Goal: Task Accomplishment & Management: Complete application form

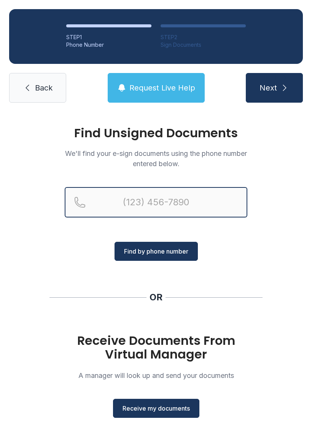
click at [166, 206] on input "Reservation phone number" at bounding box center [156, 202] width 183 height 30
type input "[PHONE_NUMBER]"
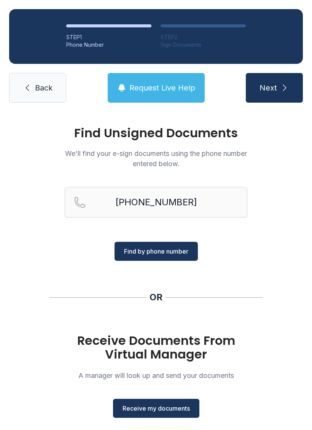
click at [173, 253] on span "Find by phone number" at bounding box center [156, 251] width 64 height 9
click at [175, 413] on span "Receive my documents" at bounding box center [155, 408] width 67 height 9
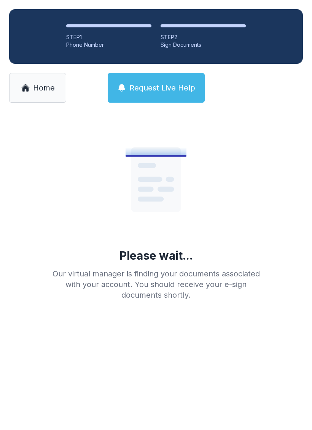
click at [32, 93] on link "Home" at bounding box center [37, 88] width 57 height 30
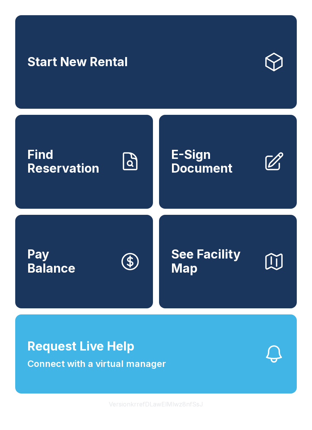
click at [240, 195] on link "E-Sign Document" at bounding box center [228, 162] width 138 height 94
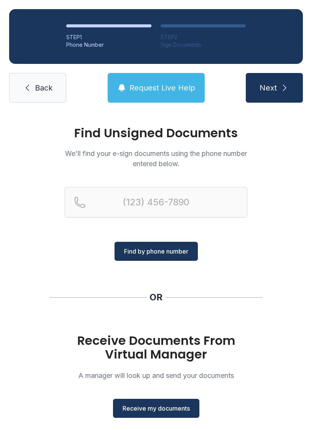
click at [171, 404] on span "Receive my documents" at bounding box center [155, 408] width 67 height 9
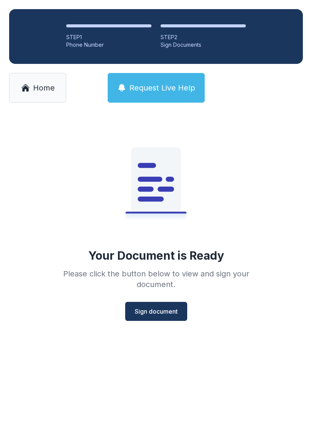
click at [175, 320] on button "Sign document" at bounding box center [156, 311] width 62 height 19
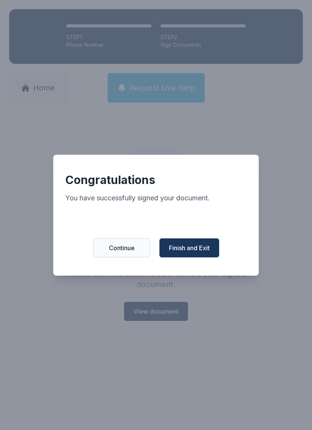
click at [200, 258] on button "Finish and Exit" at bounding box center [189, 248] width 60 height 19
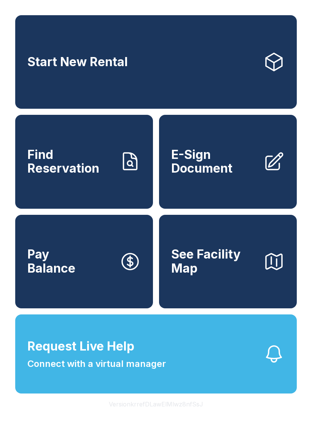
click at [237, 176] on span "E-Sign Document" at bounding box center [214, 162] width 86 height 28
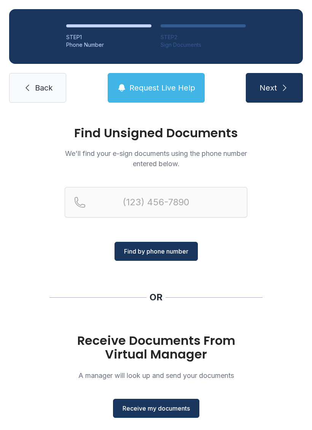
click at [165, 409] on span "Receive my documents" at bounding box center [155, 408] width 67 height 9
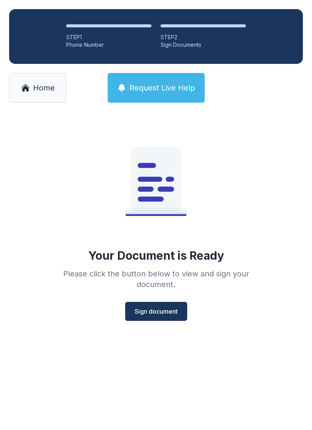
click at [171, 309] on span "Sign document" at bounding box center [156, 311] width 43 height 9
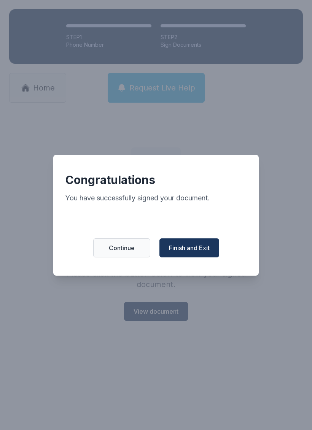
click at [192, 253] on span "Finish and Exit" at bounding box center [189, 247] width 41 height 9
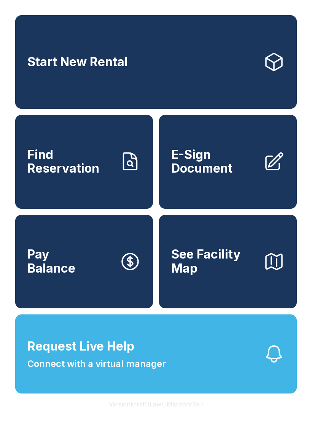
click at [211, 197] on link "E-Sign Document" at bounding box center [228, 162] width 138 height 94
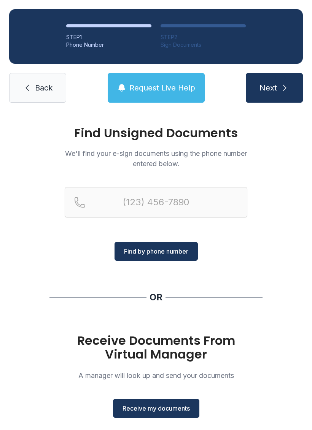
click at [177, 409] on span "Receive my documents" at bounding box center [155, 408] width 67 height 9
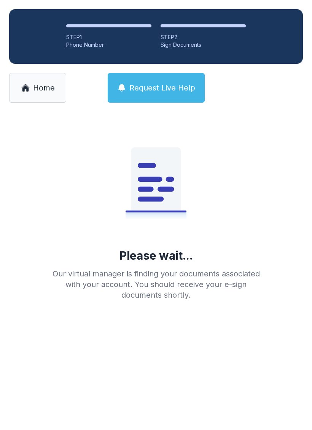
click at [53, 84] on span "Home" at bounding box center [44, 88] width 22 height 11
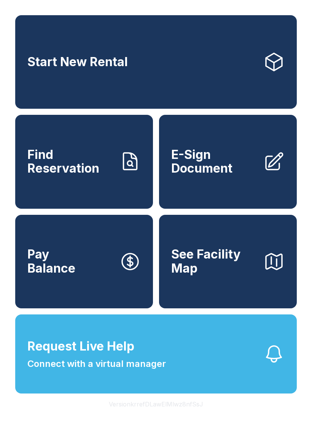
click at [234, 188] on link "E-Sign Document" at bounding box center [228, 162] width 138 height 94
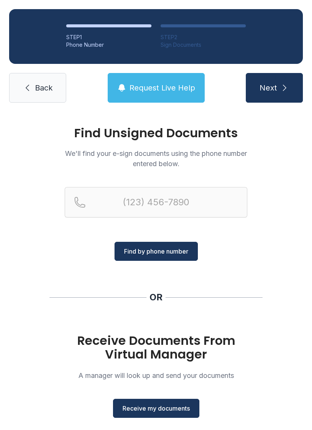
click at [162, 404] on span "Receive my documents" at bounding box center [155, 408] width 67 height 9
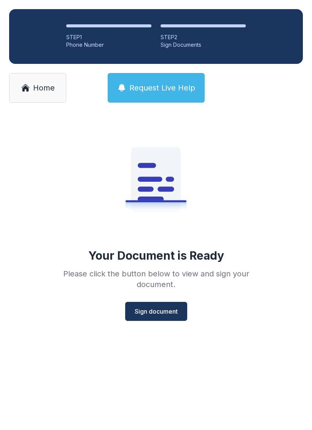
click at [165, 309] on span "Sign document" at bounding box center [156, 311] width 43 height 9
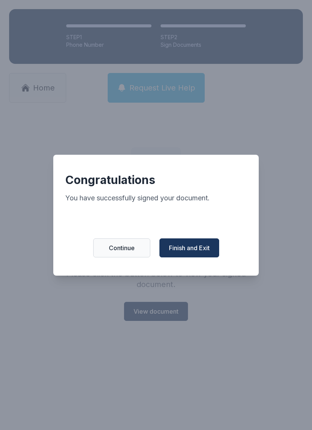
click at [191, 253] on span "Finish and Exit" at bounding box center [189, 247] width 41 height 9
